Goal: Information Seeking & Learning: Check status

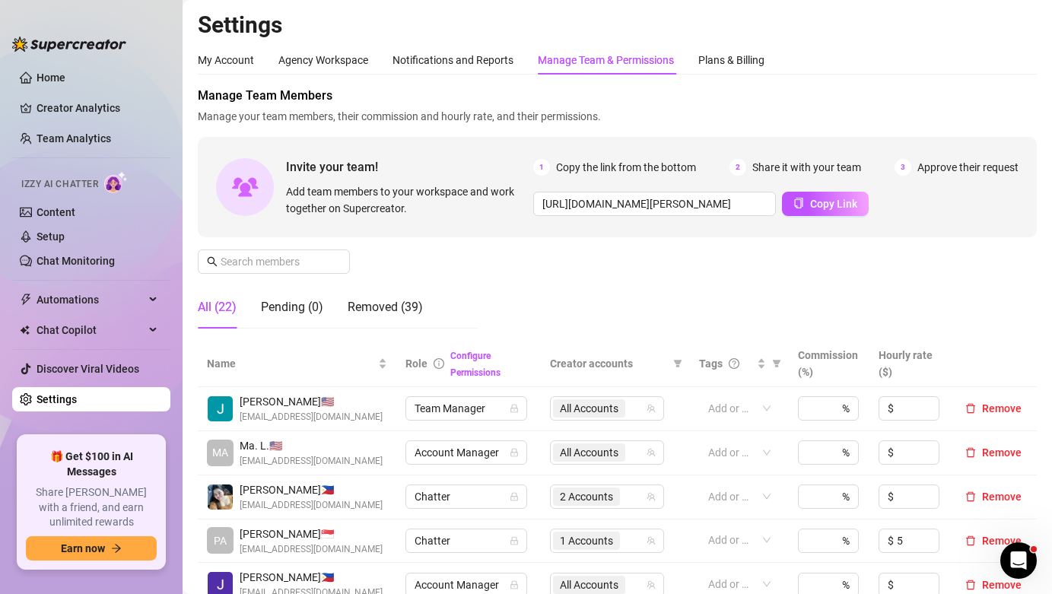
scroll to position [344, 0]
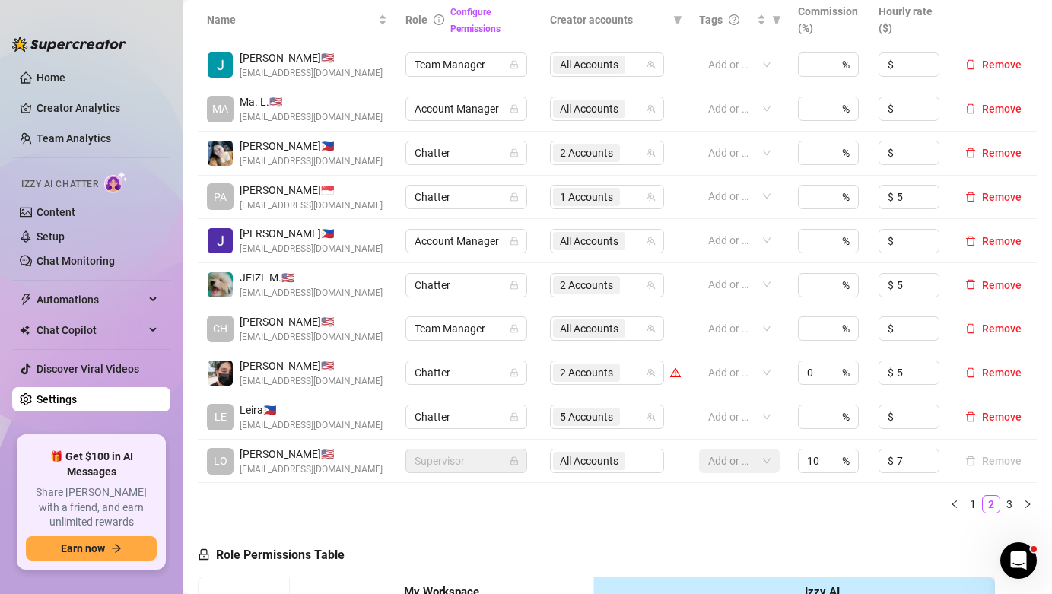
click at [93, 122] on ul "Home Creator Analytics Team Analytics Izzy AI Chatter Content Setup Chat Monito…" at bounding box center [91, 244] width 158 height 370
click at [451, 106] on span "Account Manager" at bounding box center [466, 108] width 103 height 23
click at [113, 124] on ul "Home Creator Analytics Team Analytics Izzy AI Chatter Content Setup Chat Monito…" at bounding box center [91, 244] width 158 height 370
click at [99, 113] on link "Creator Analytics" at bounding box center [98, 108] width 122 height 24
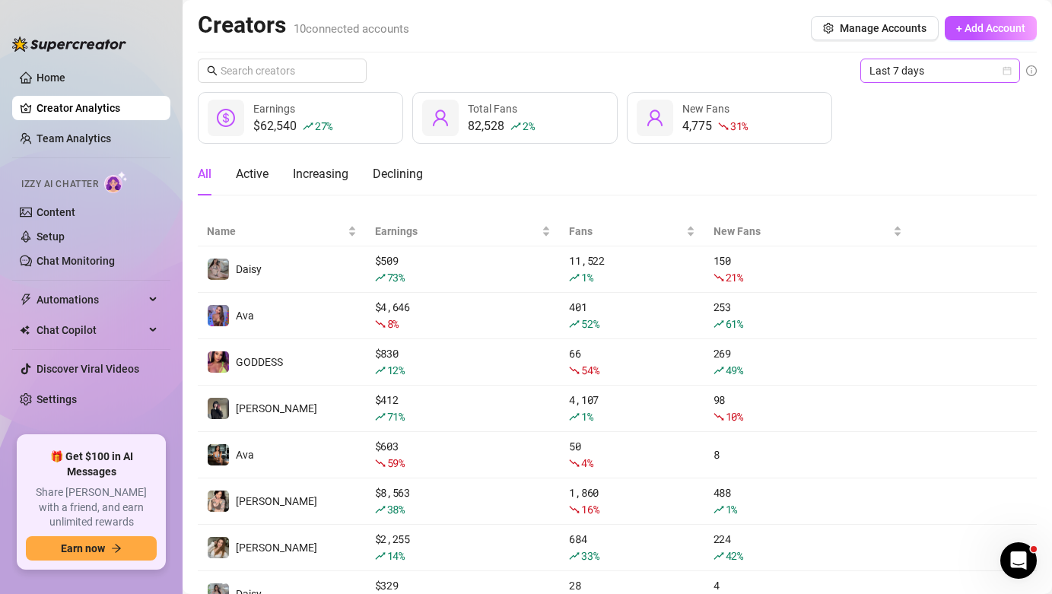
click at [905, 60] on span "Last 7 days" at bounding box center [939, 70] width 141 height 23
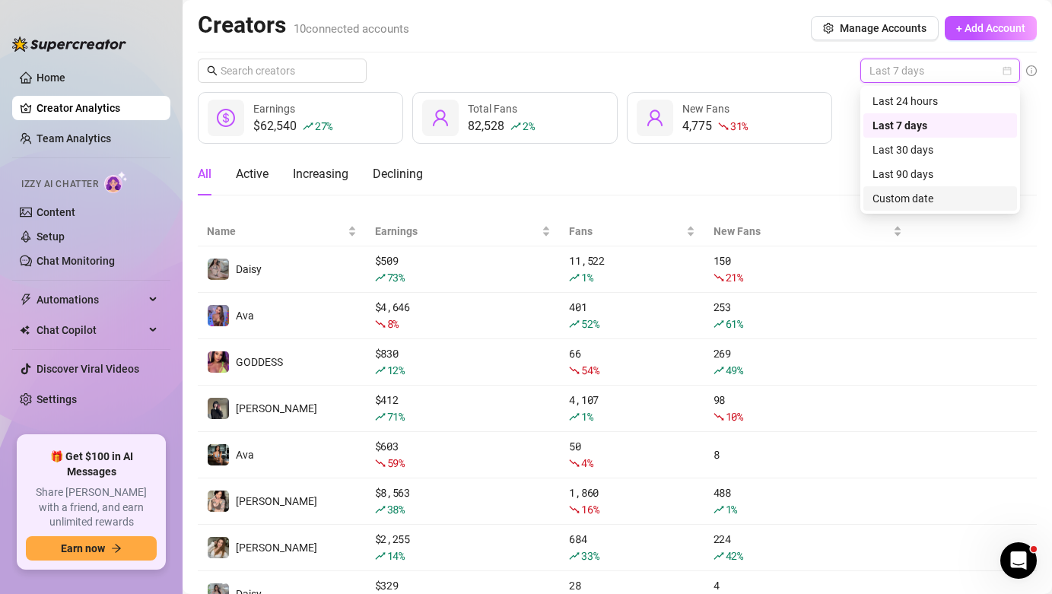
click at [946, 194] on div "Custom date" at bounding box center [939, 198] width 135 height 17
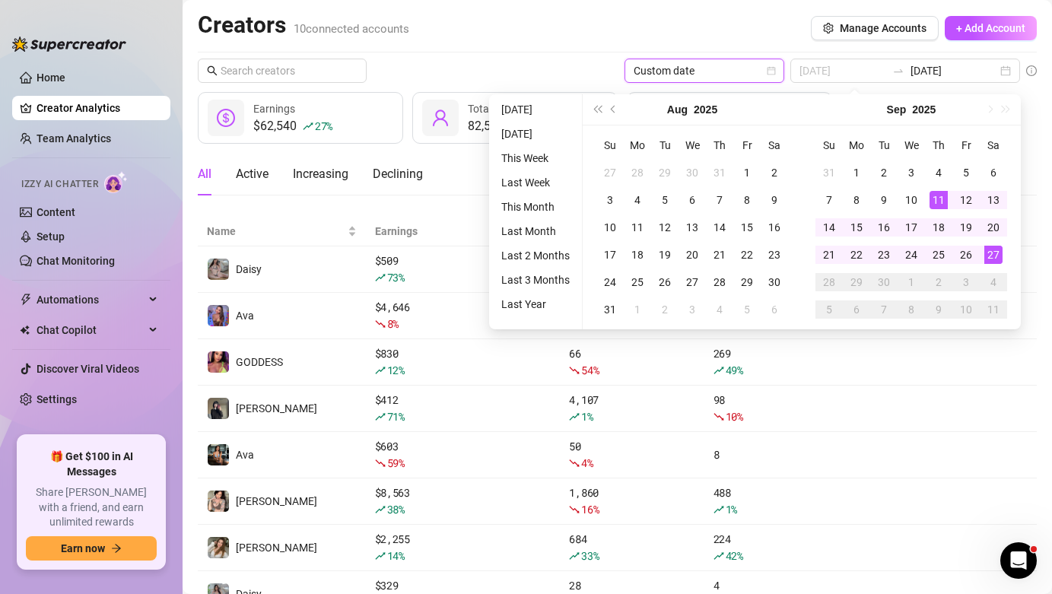
type input "[DATE]"
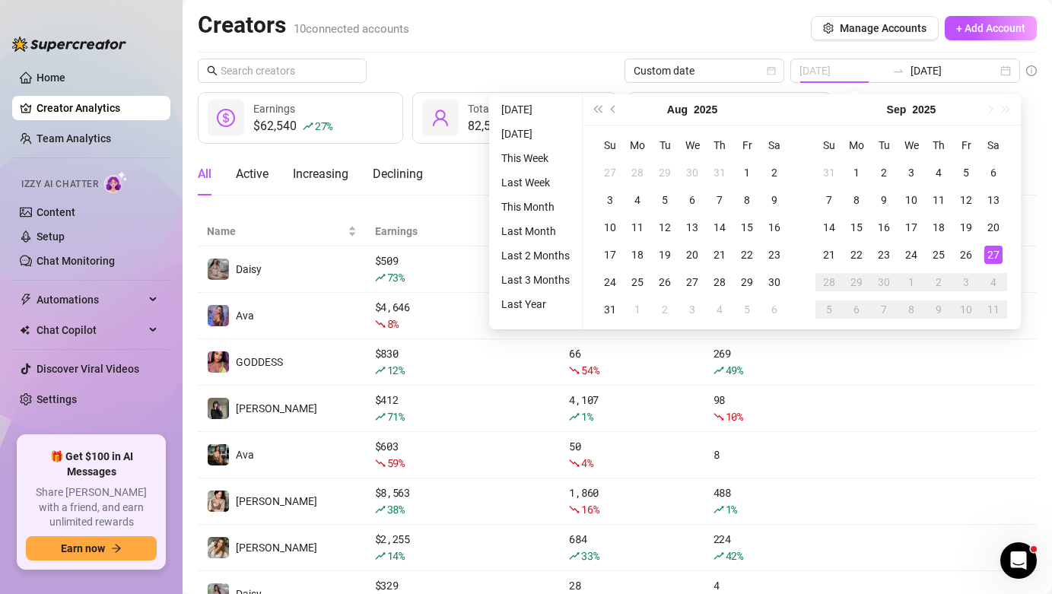
click at [996, 249] on div "27" at bounding box center [993, 255] width 18 height 18
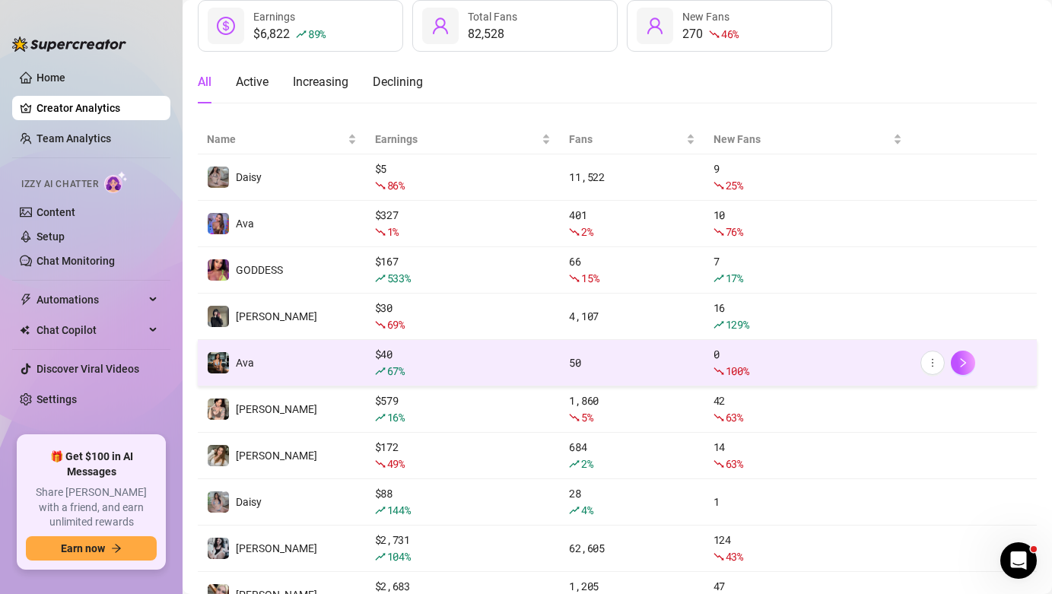
scroll to position [88, 0]
